Goal: Check status: Check status

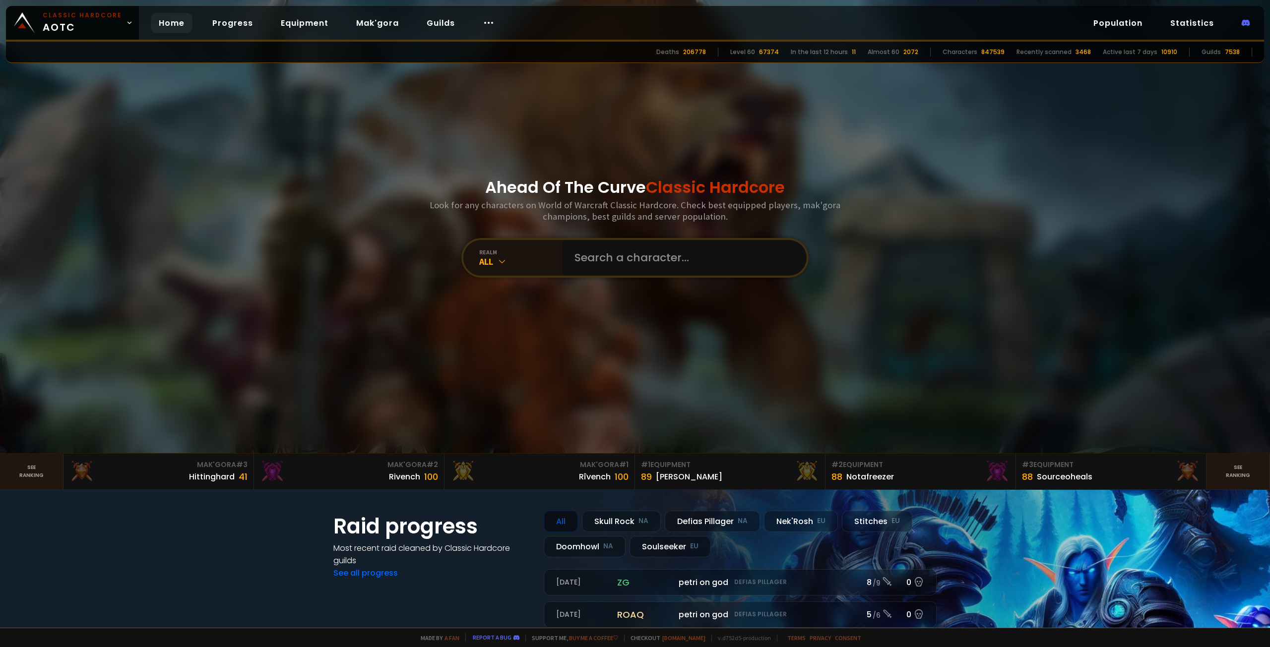
click at [508, 262] on div "All" at bounding box center [520, 261] width 83 height 11
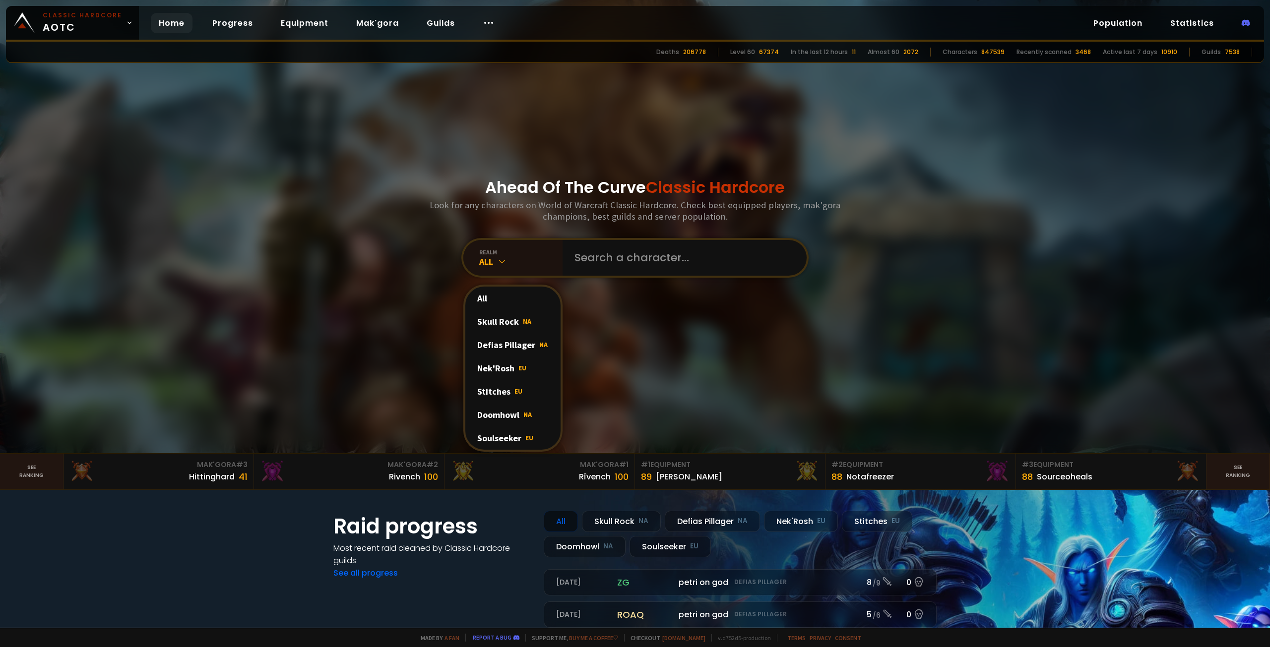
click at [508, 262] on div "All" at bounding box center [520, 261] width 83 height 11
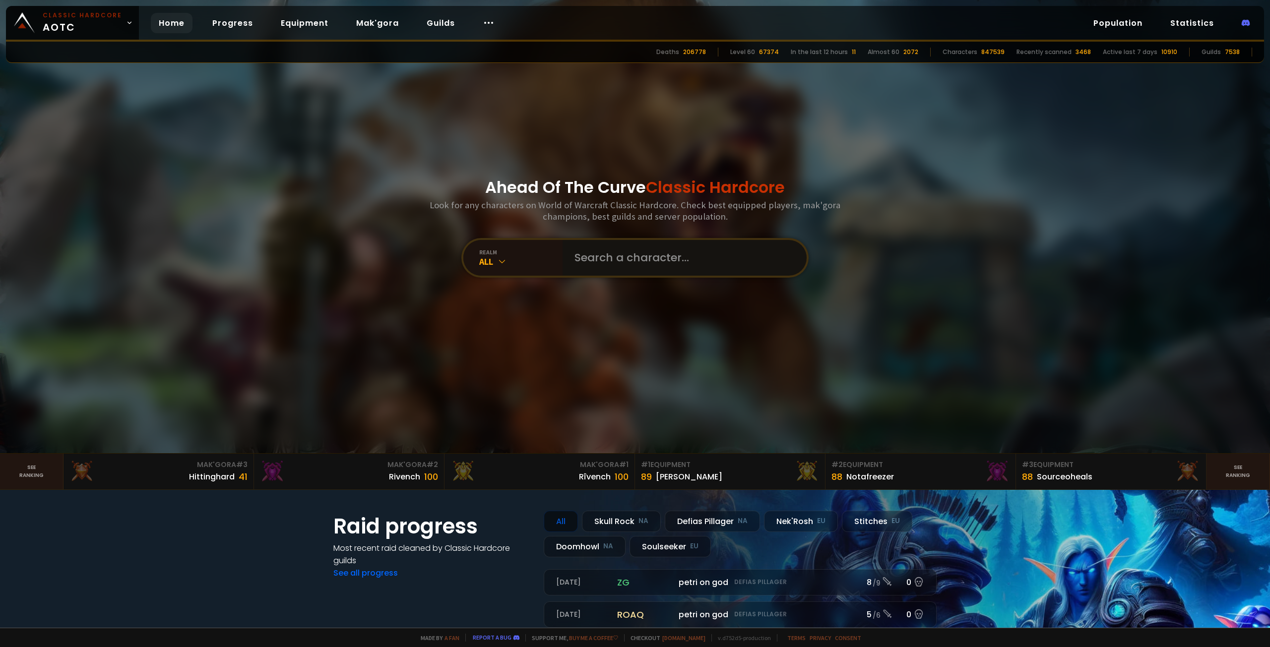
click at [661, 261] on input "text" at bounding box center [682, 258] width 226 height 36
type input "H"
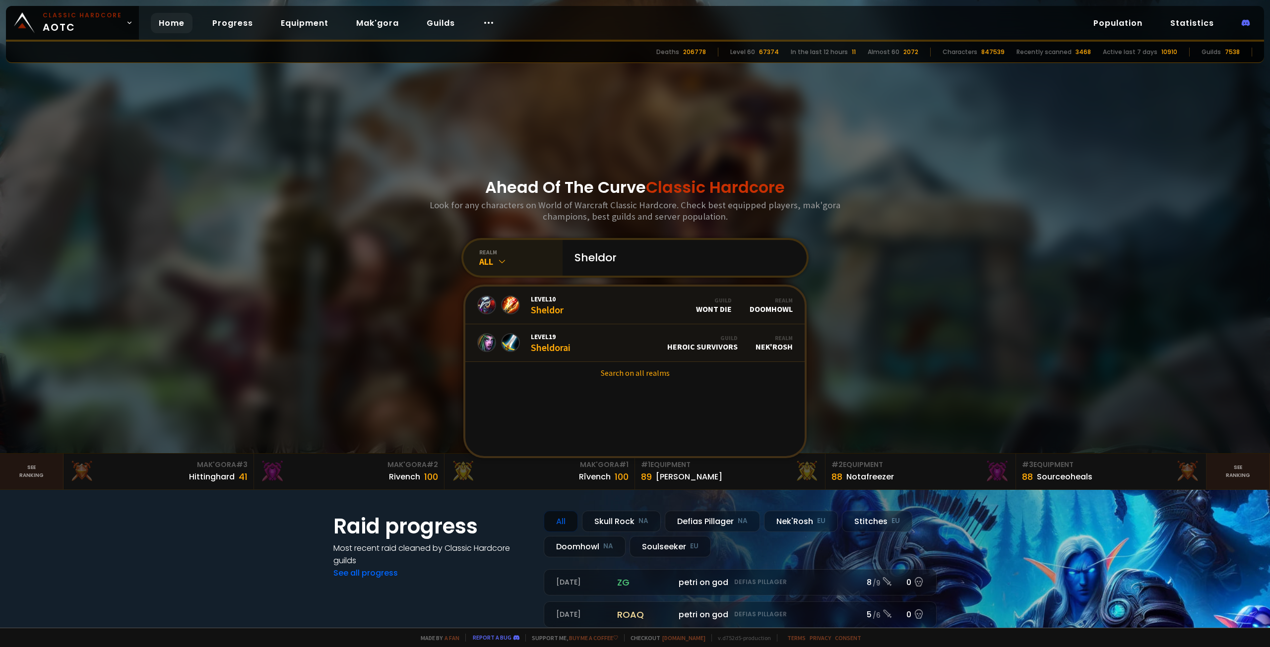
click at [484, 261] on div "All" at bounding box center [520, 261] width 83 height 11
click at [484, 260] on div "All" at bounding box center [520, 261] width 83 height 11
drag, startPoint x: 635, startPoint y: 249, endPoint x: 558, endPoint y: 256, distance: 77.2
click at [558, 256] on div "realm All Sheldor Level 10 Sheldor Guild Wont Die Realm Doomhowl Level 19 Sheld…" at bounding box center [634, 258] width 347 height 40
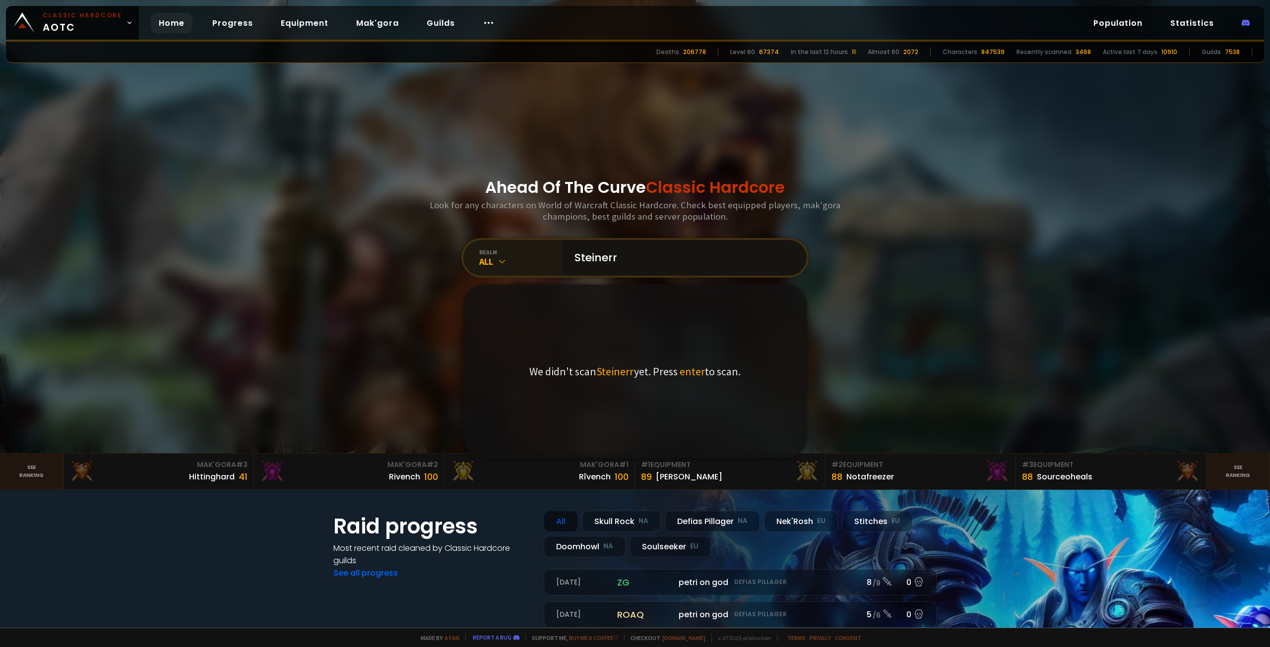
drag, startPoint x: 645, startPoint y: 253, endPoint x: 553, endPoint y: 256, distance: 92.8
click at [553, 256] on div "realm All Steinerr We didn't scan Steinerr yet. Press enter to scan." at bounding box center [634, 258] width 347 height 40
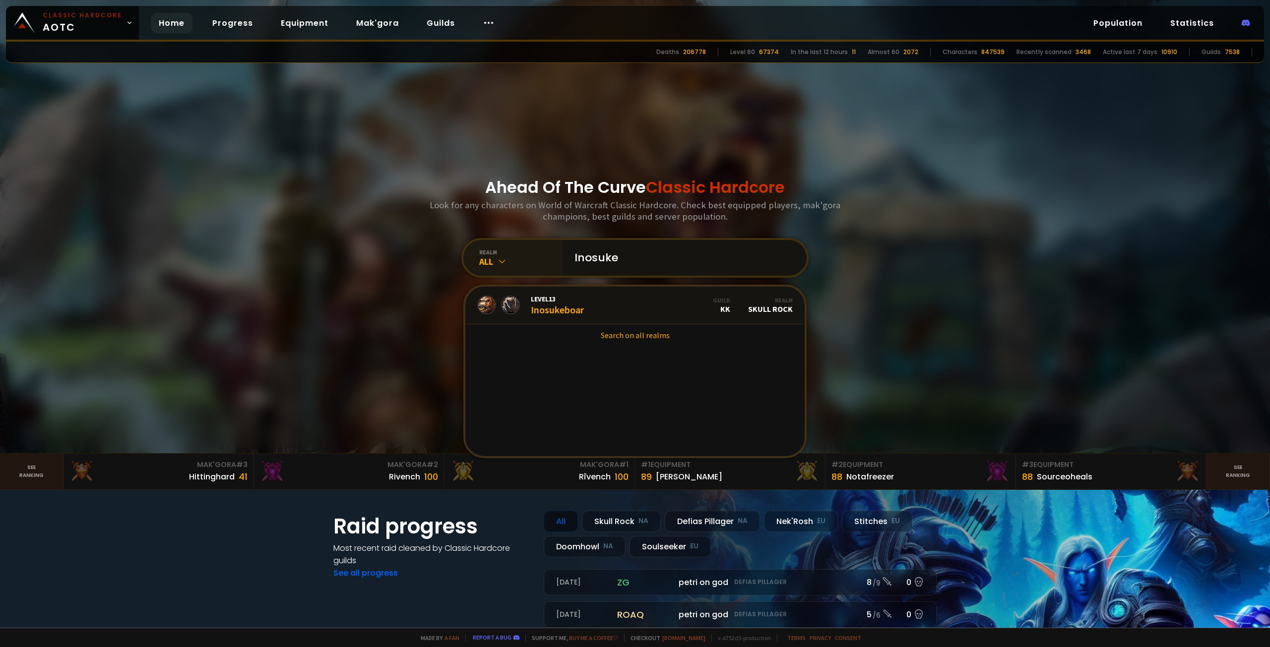
drag, startPoint x: 637, startPoint y: 258, endPoint x: 545, endPoint y: 257, distance: 92.3
click at [545, 258] on div "realm All Inosuke Level 13 Inosukeboar Guild KK Realm Skull Rock Search on all …" at bounding box center [634, 258] width 347 height 40
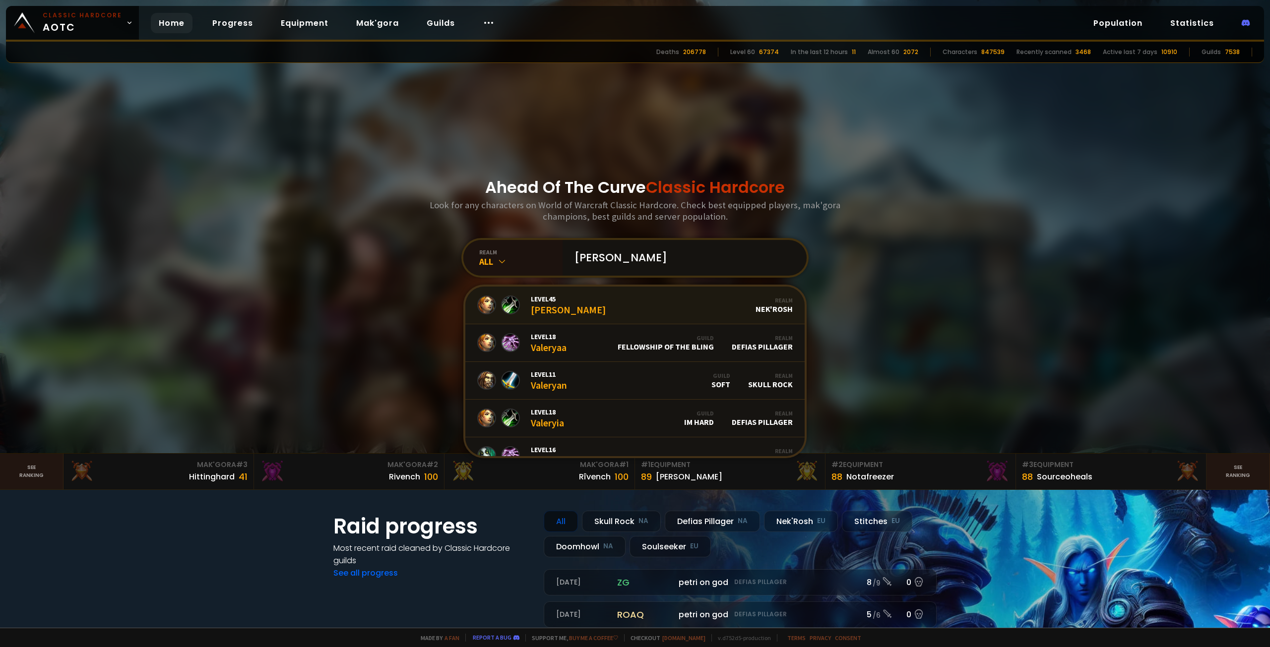
type input "[PERSON_NAME]"
click at [579, 310] on link "Level 45 [PERSON_NAME] Realm Nek'Rosh" at bounding box center [634, 306] width 339 height 38
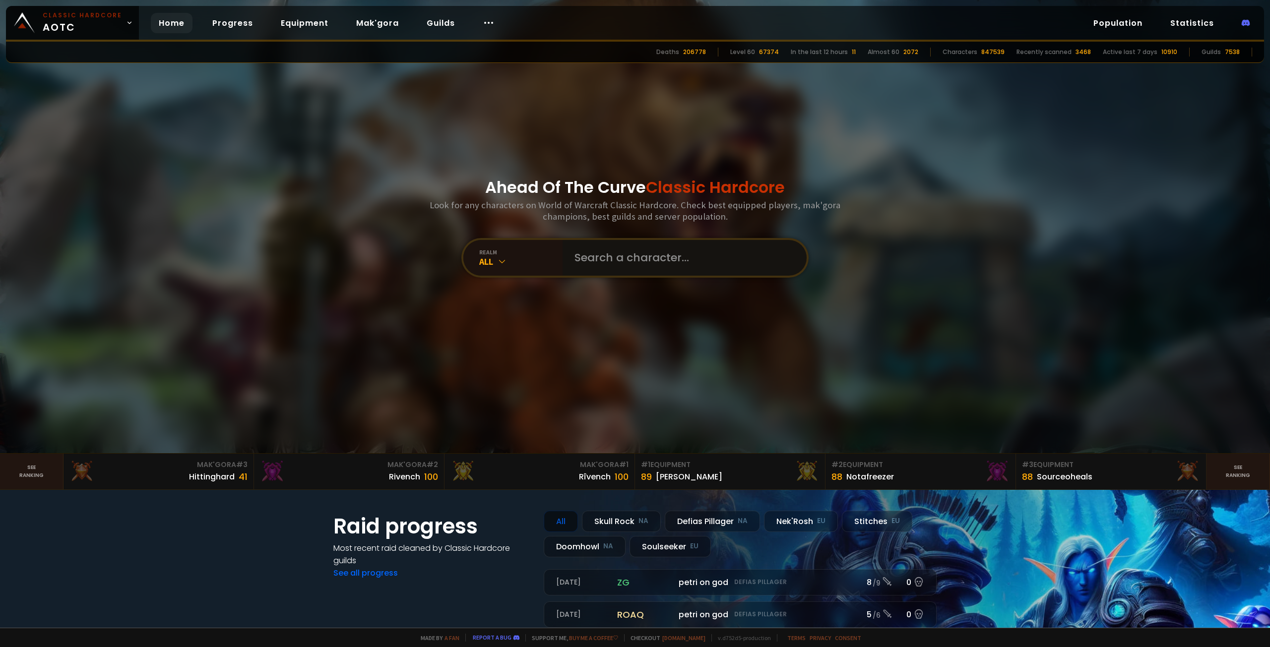
click at [620, 247] on input "text" at bounding box center [682, 258] width 226 height 36
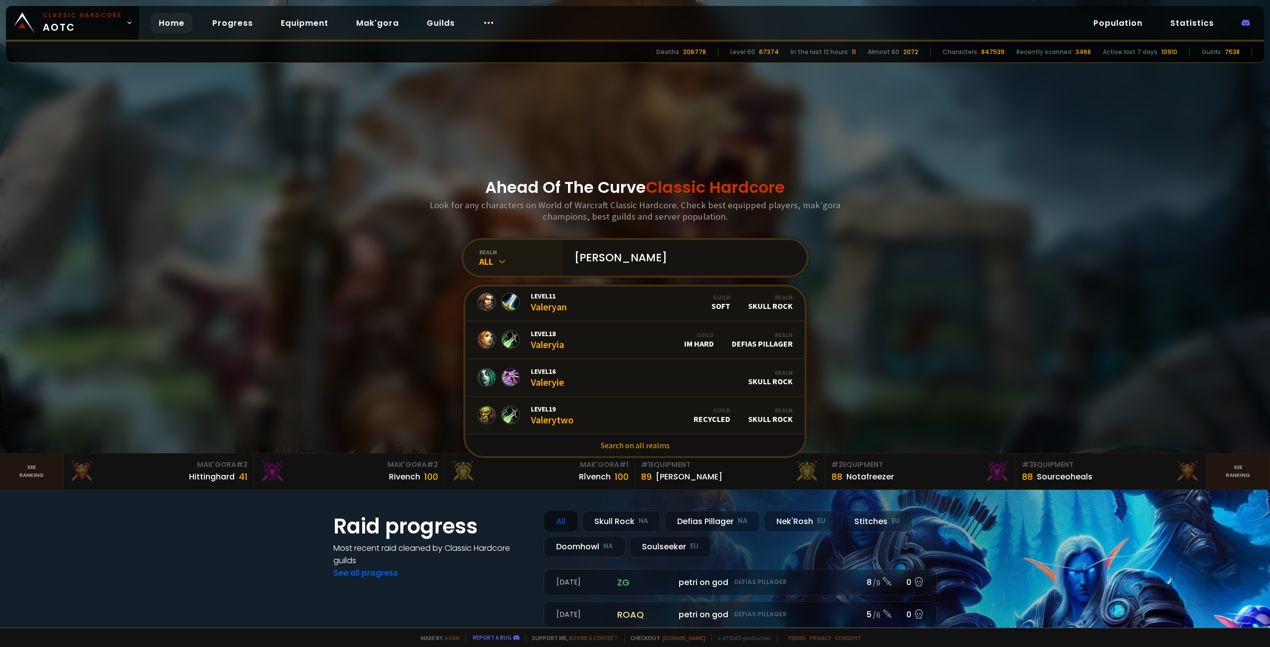
type input "[PERSON_NAME]"
click at [501, 256] on icon at bounding box center [502, 261] width 10 height 10
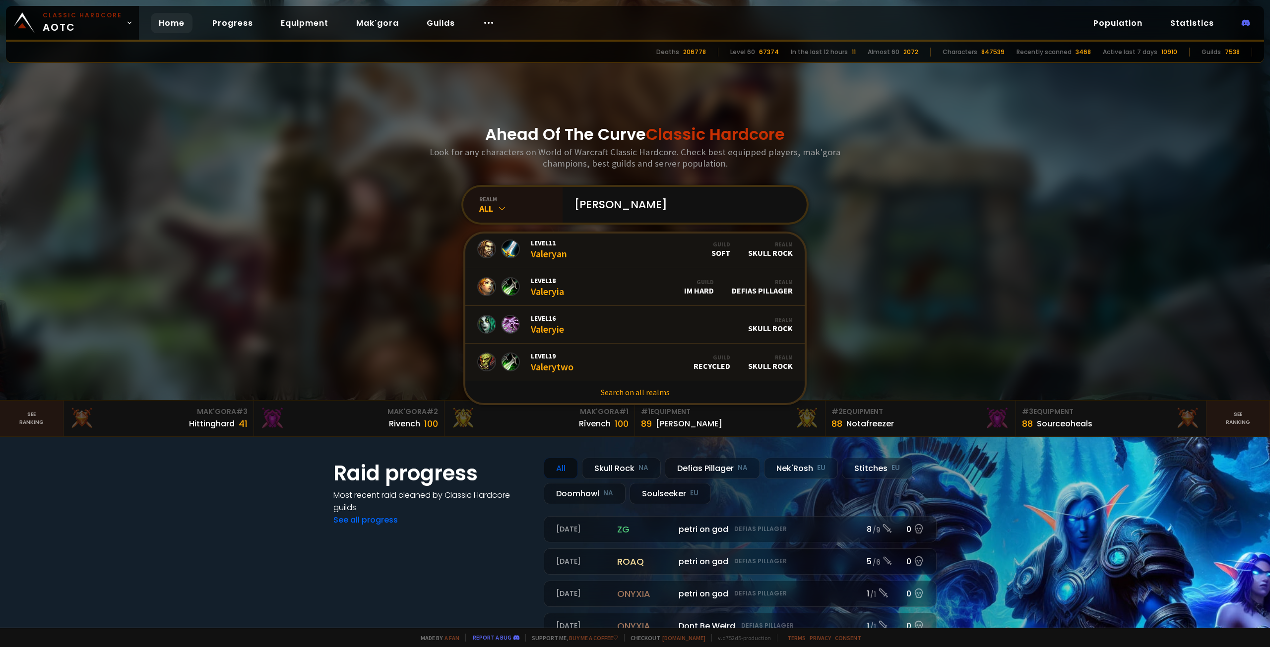
scroll to position [50, 0]
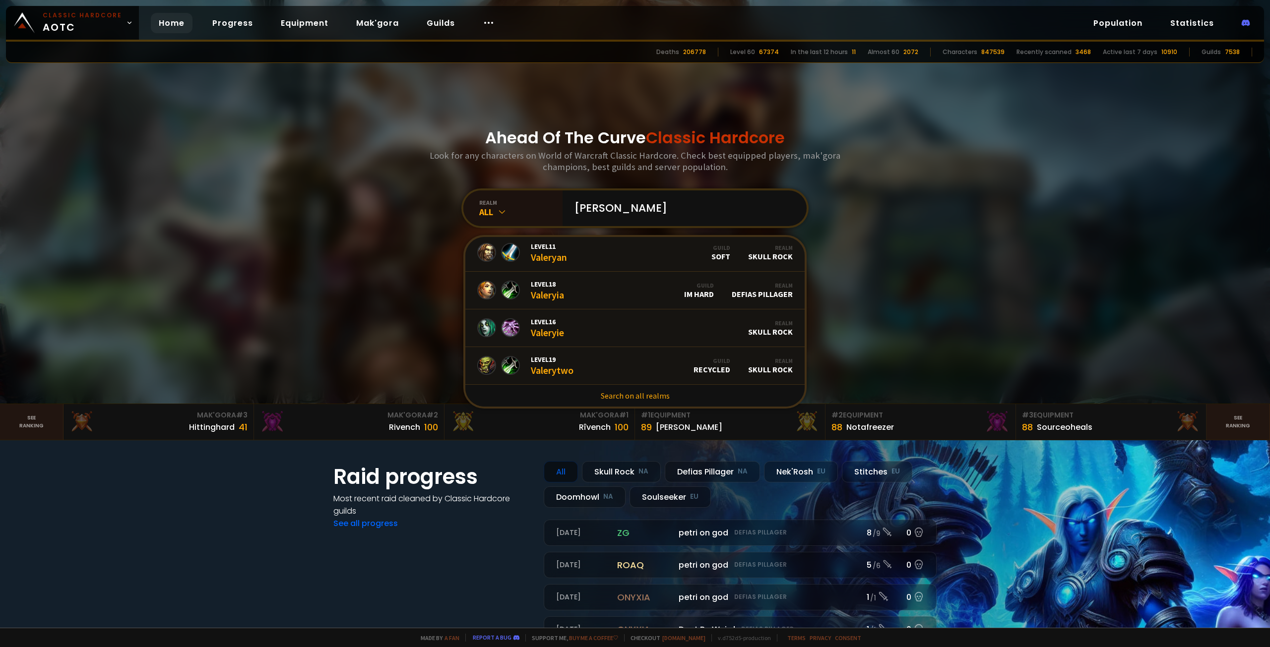
click at [374, 285] on div "Ahead Of The Curve Classic Hardcore Look for any characters on World of Warcraf…" at bounding box center [635, 176] width 598 height 453
